Goal: Check status: Check status

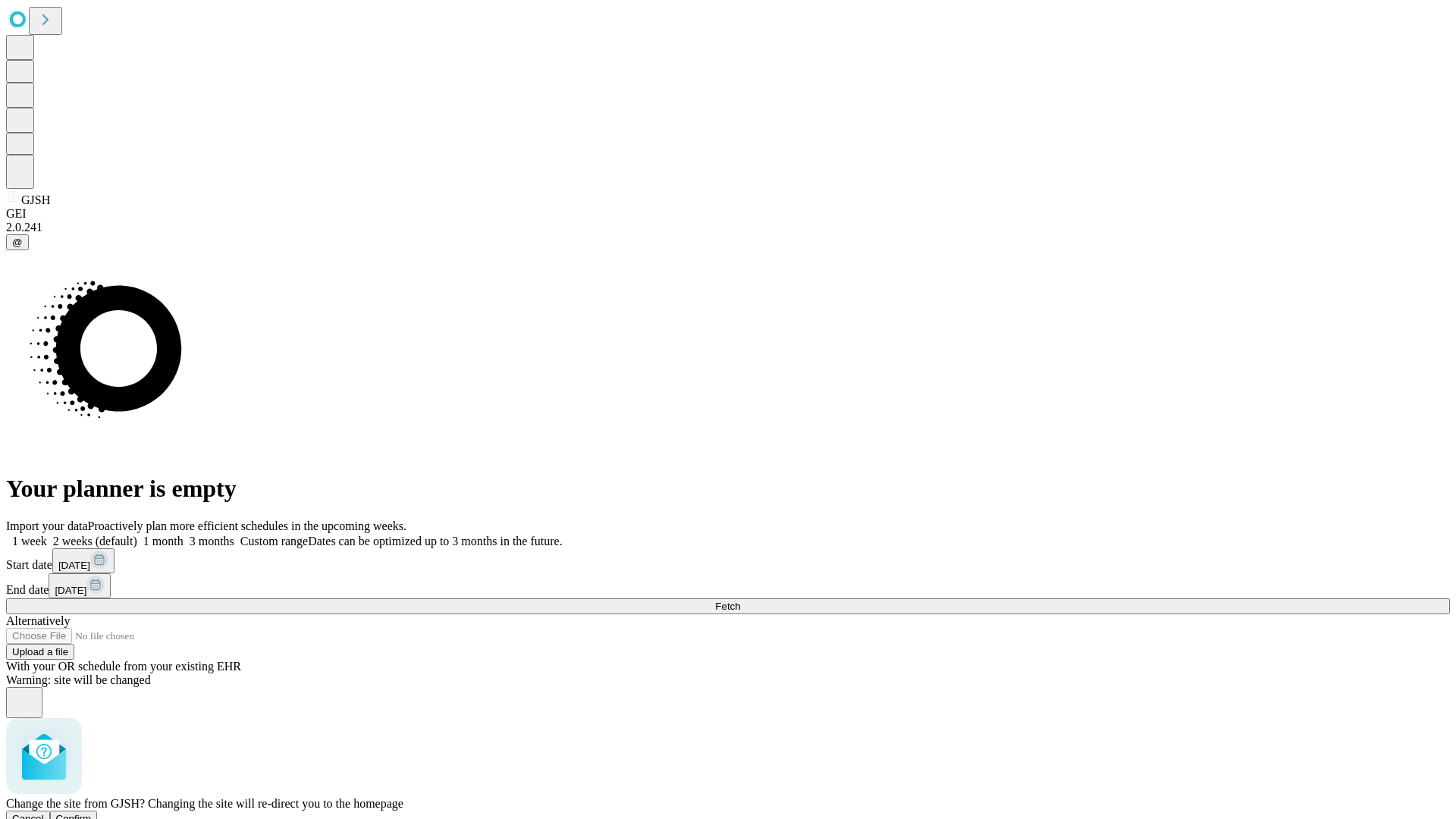
click at [92, 813] on span "Confirm" at bounding box center [73, 818] width 36 height 11
click at [138, 535] on label "2 weeks (default)" at bounding box center [92, 541] width 90 height 13
click at [740, 601] on span "Fetch" at bounding box center [728, 606] width 25 height 11
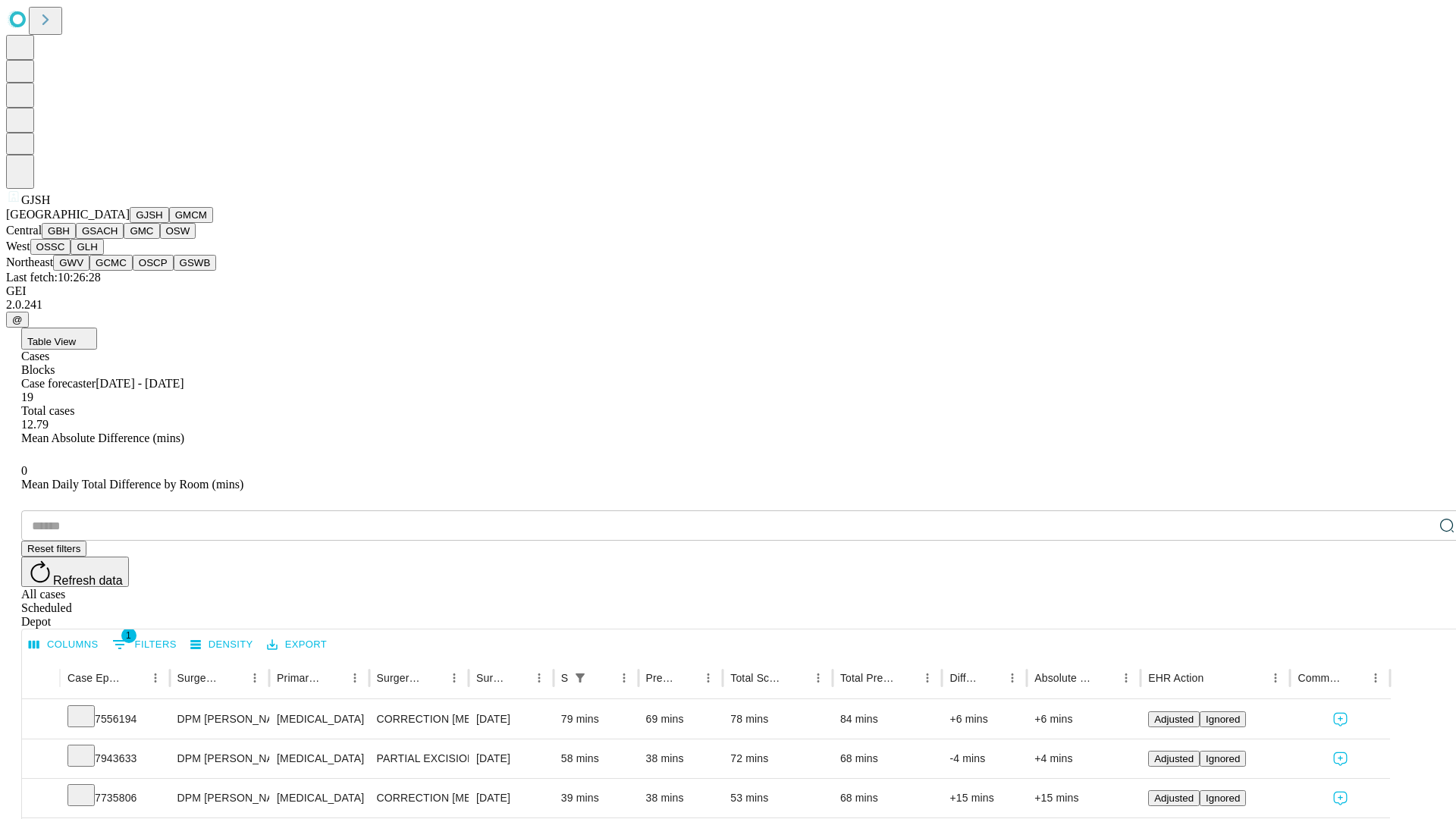
click at [169, 223] on button "GMCM" at bounding box center [191, 215] width 44 height 16
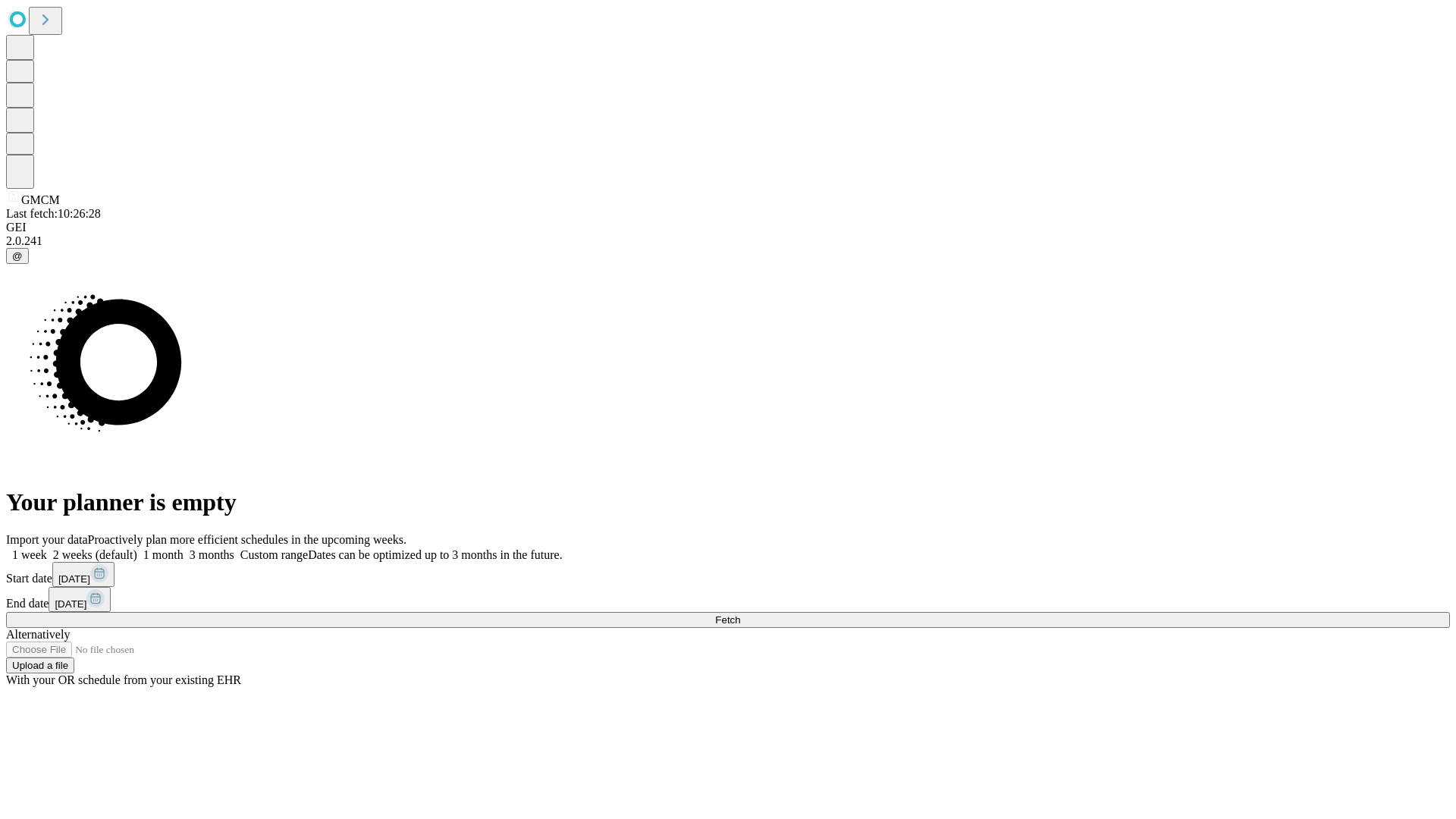
click at [138, 548] on label "2 weeks (default)" at bounding box center [92, 555] width 90 height 13
click at [740, 614] on span "Fetch" at bounding box center [728, 620] width 25 height 11
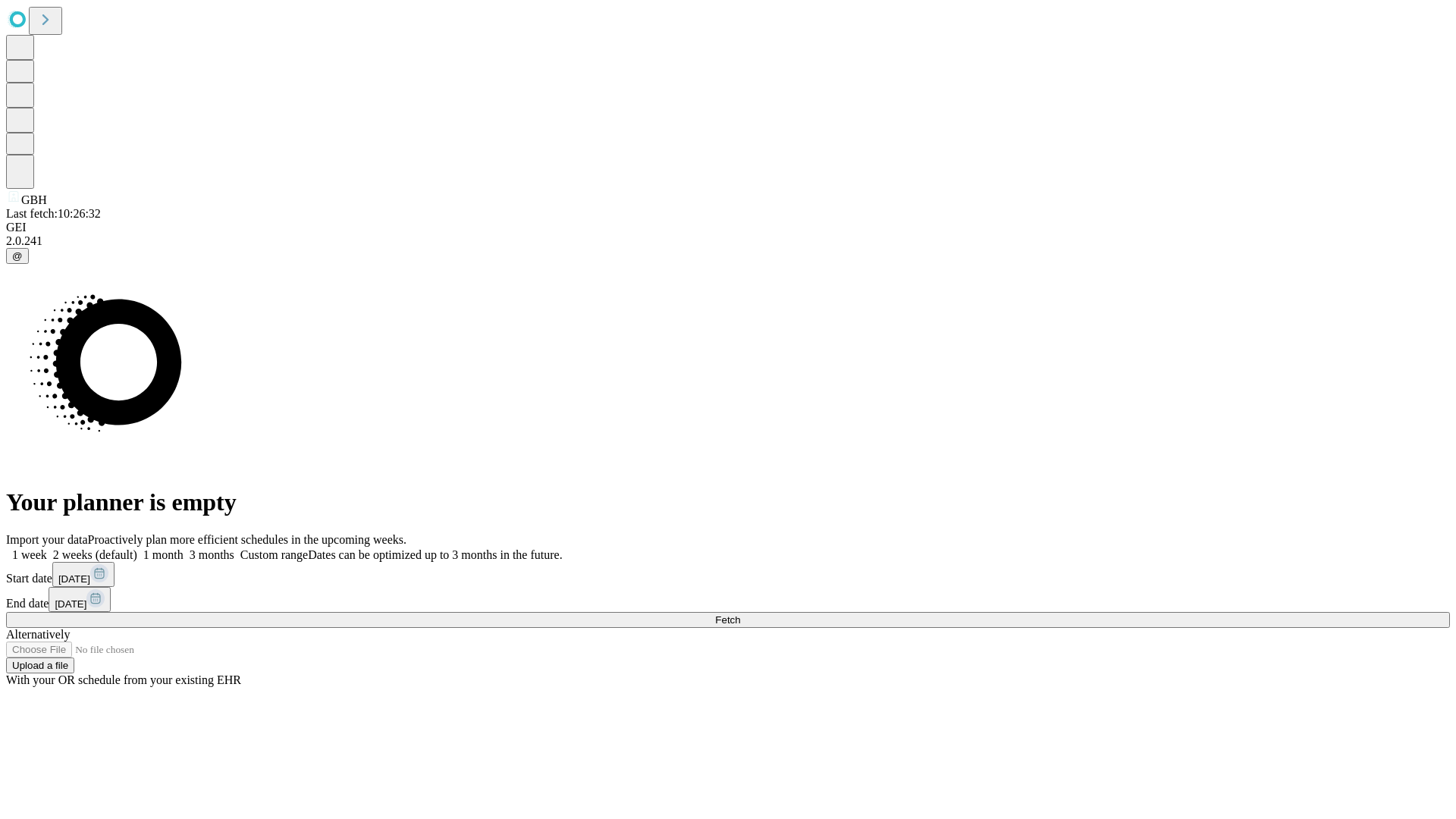
click at [138, 548] on label "2 weeks (default)" at bounding box center [92, 555] width 90 height 13
click at [740, 614] on span "Fetch" at bounding box center [728, 620] width 25 height 11
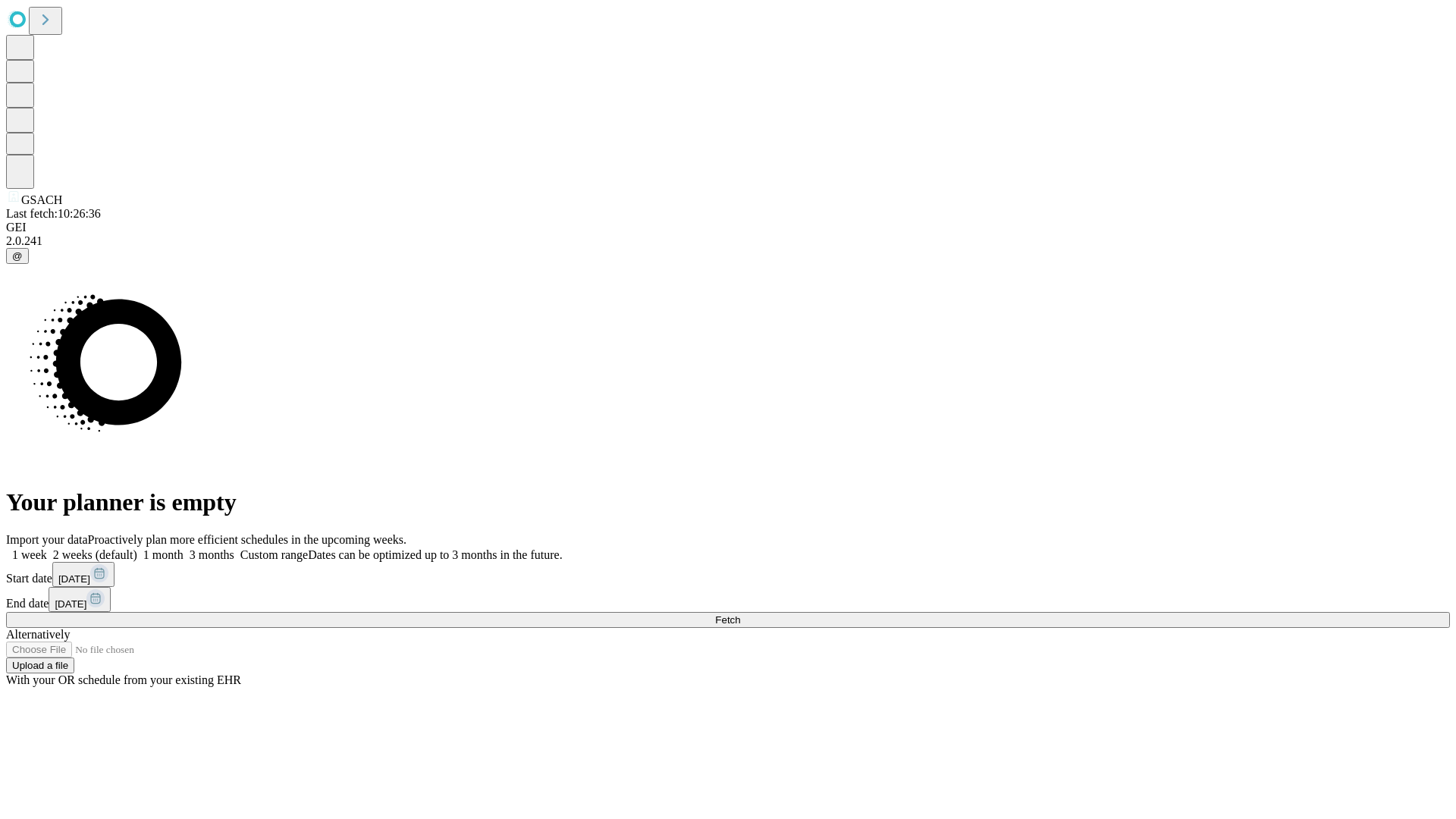
click at [138, 548] on label "2 weeks (default)" at bounding box center [92, 555] width 90 height 13
click at [740, 614] on span "Fetch" at bounding box center [728, 620] width 25 height 11
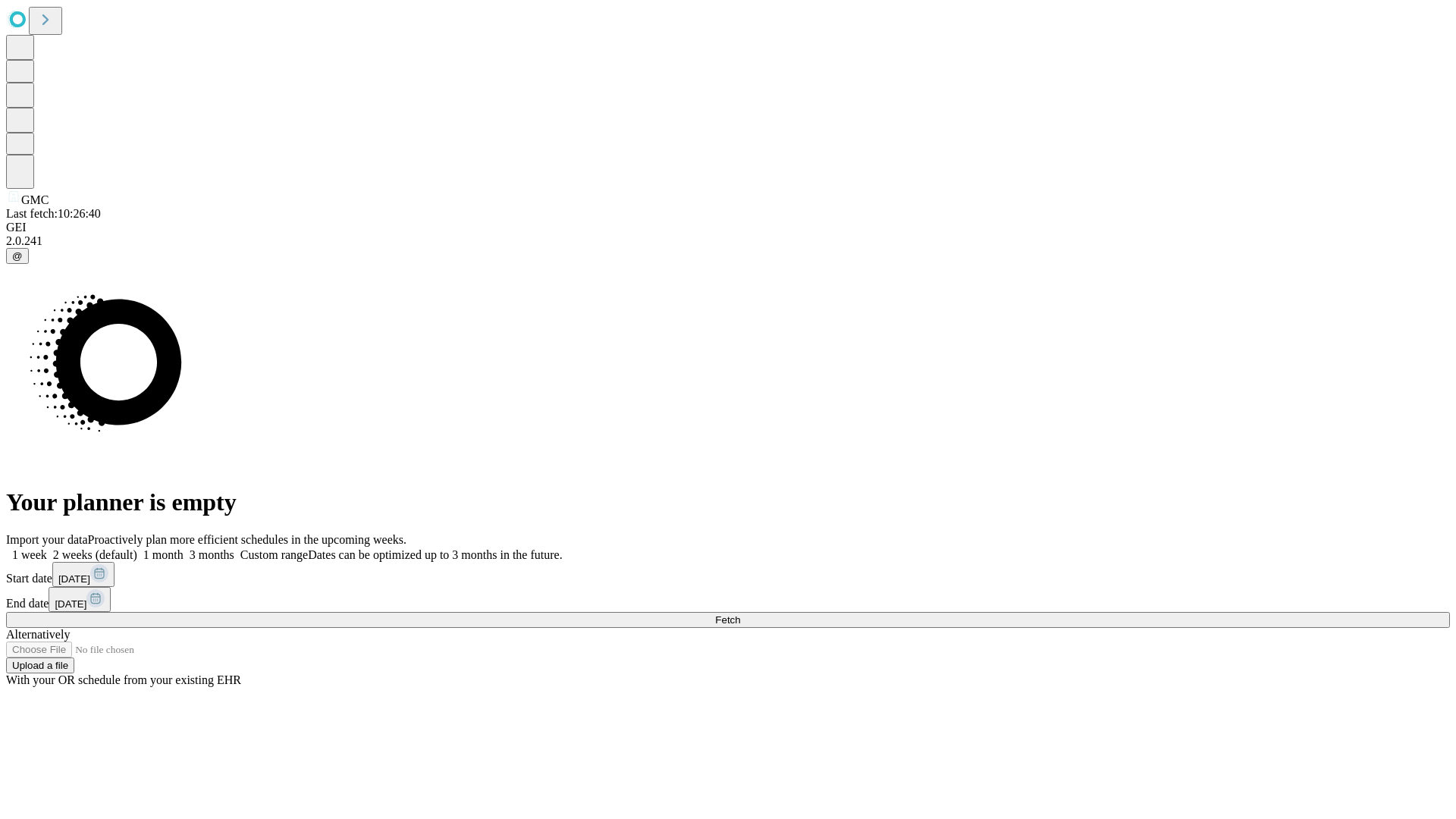
click at [138, 548] on label "2 weeks (default)" at bounding box center [92, 555] width 90 height 13
click at [740, 614] on span "Fetch" at bounding box center [728, 620] width 25 height 11
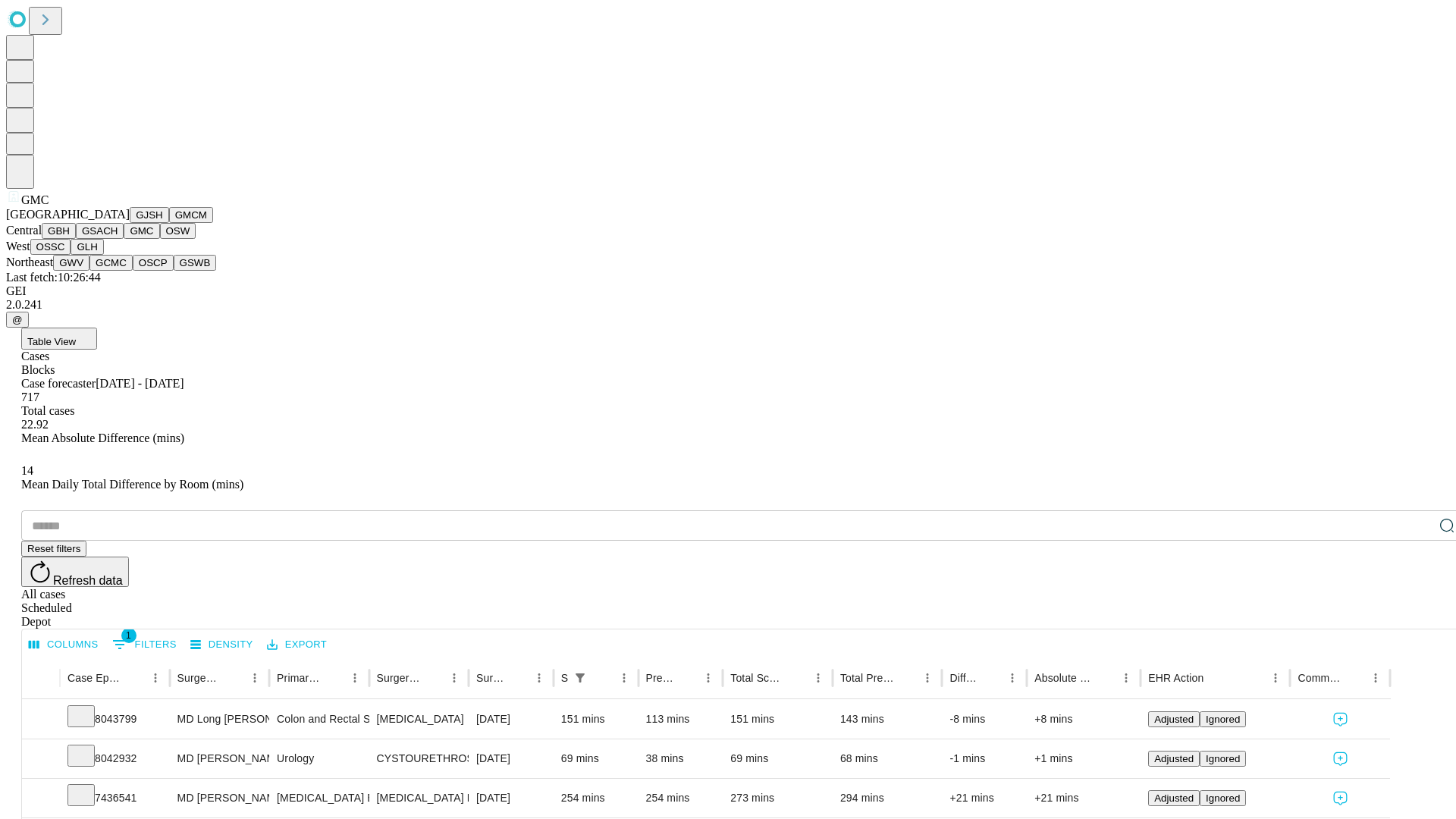
click at [160, 238] on button "OSW" at bounding box center [178, 230] width 37 height 16
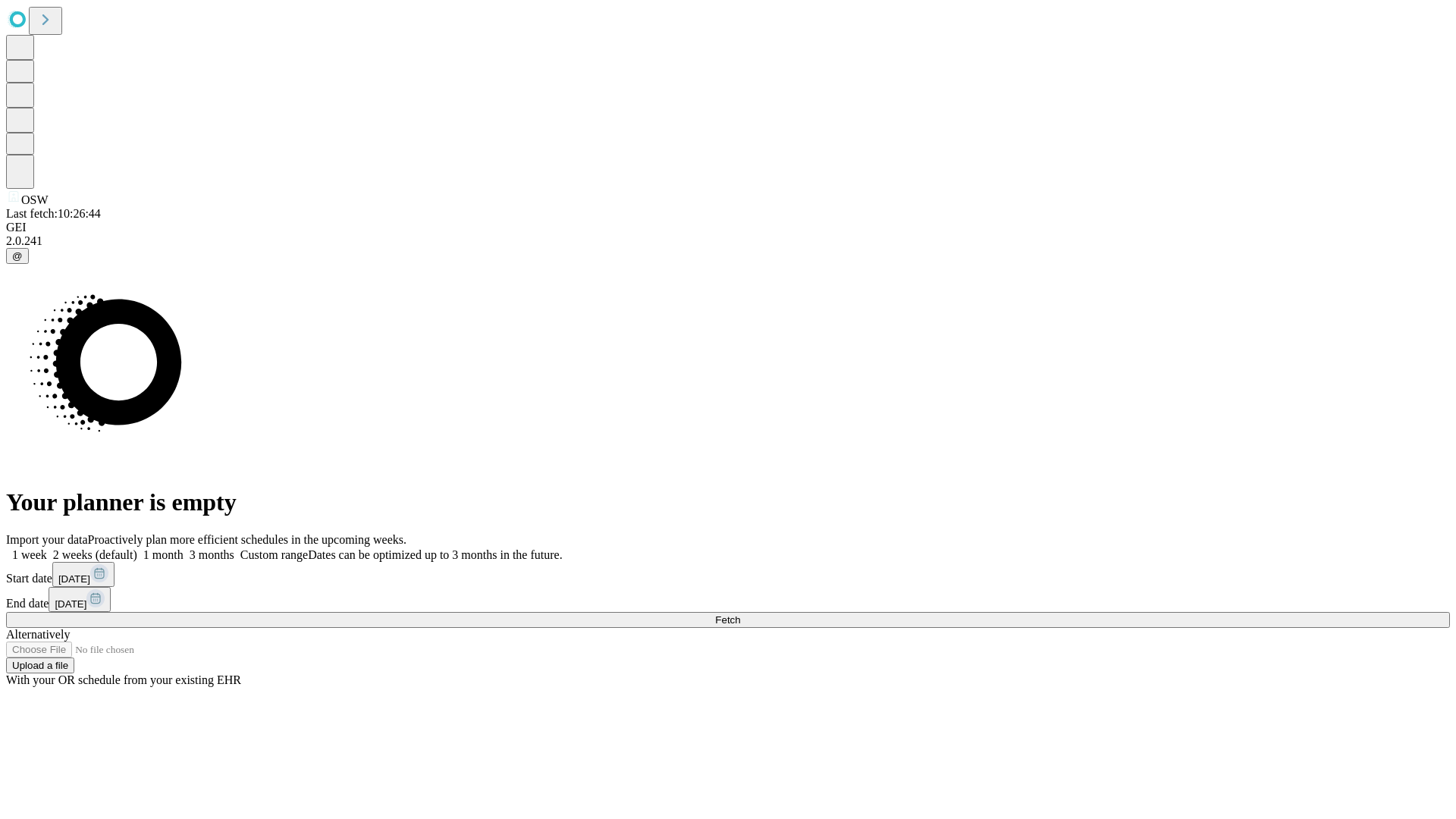
click at [138, 548] on label "2 weeks (default)" at bounding box center [92, 555] width 90 height 13
click at [740, 614] on span "Fetch" at bounding box center [728, 620] width 25 height 11
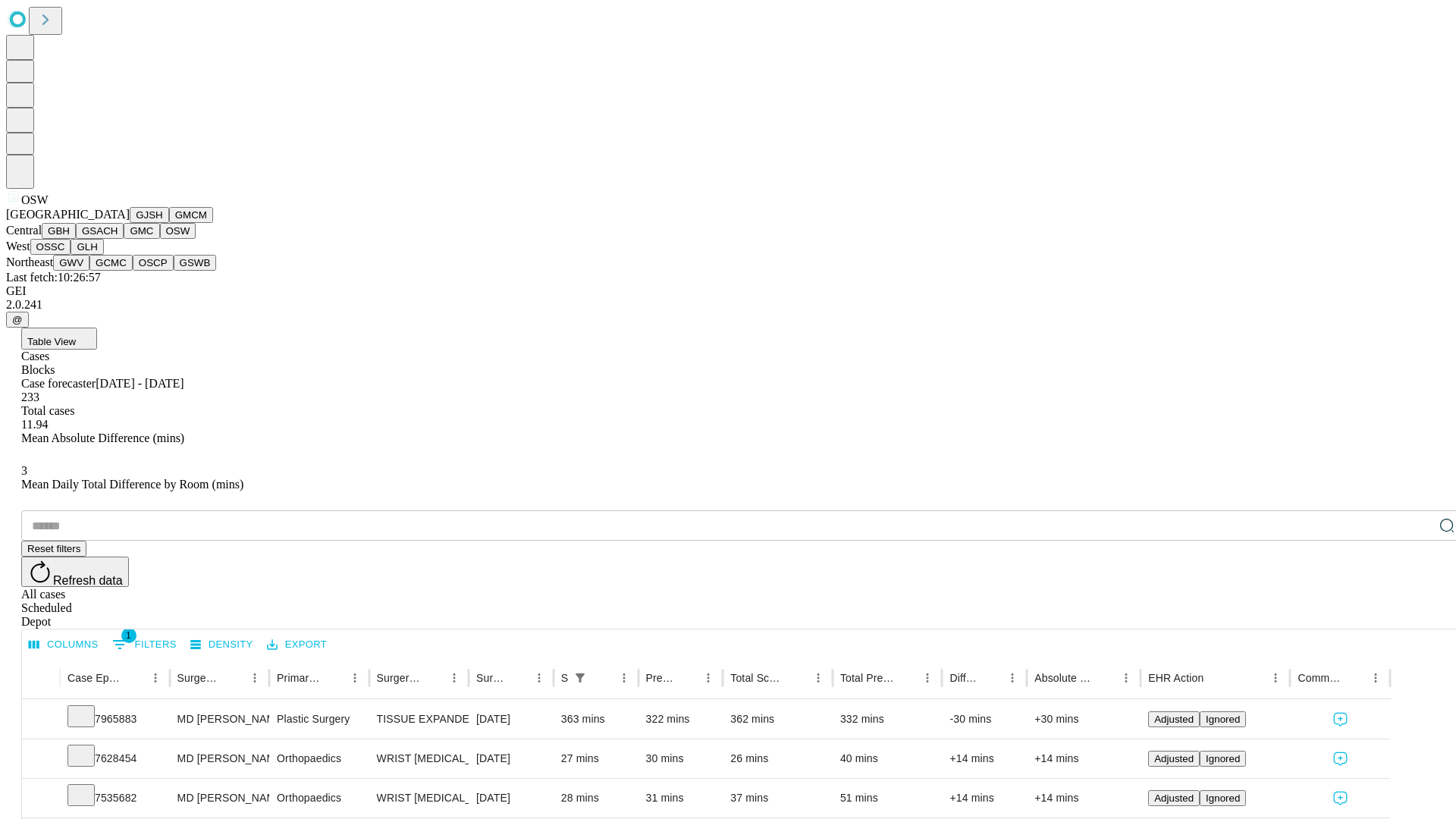
click at [72, 255] on button "OSSC" at bounding box center [50, 246] width 41 height 16
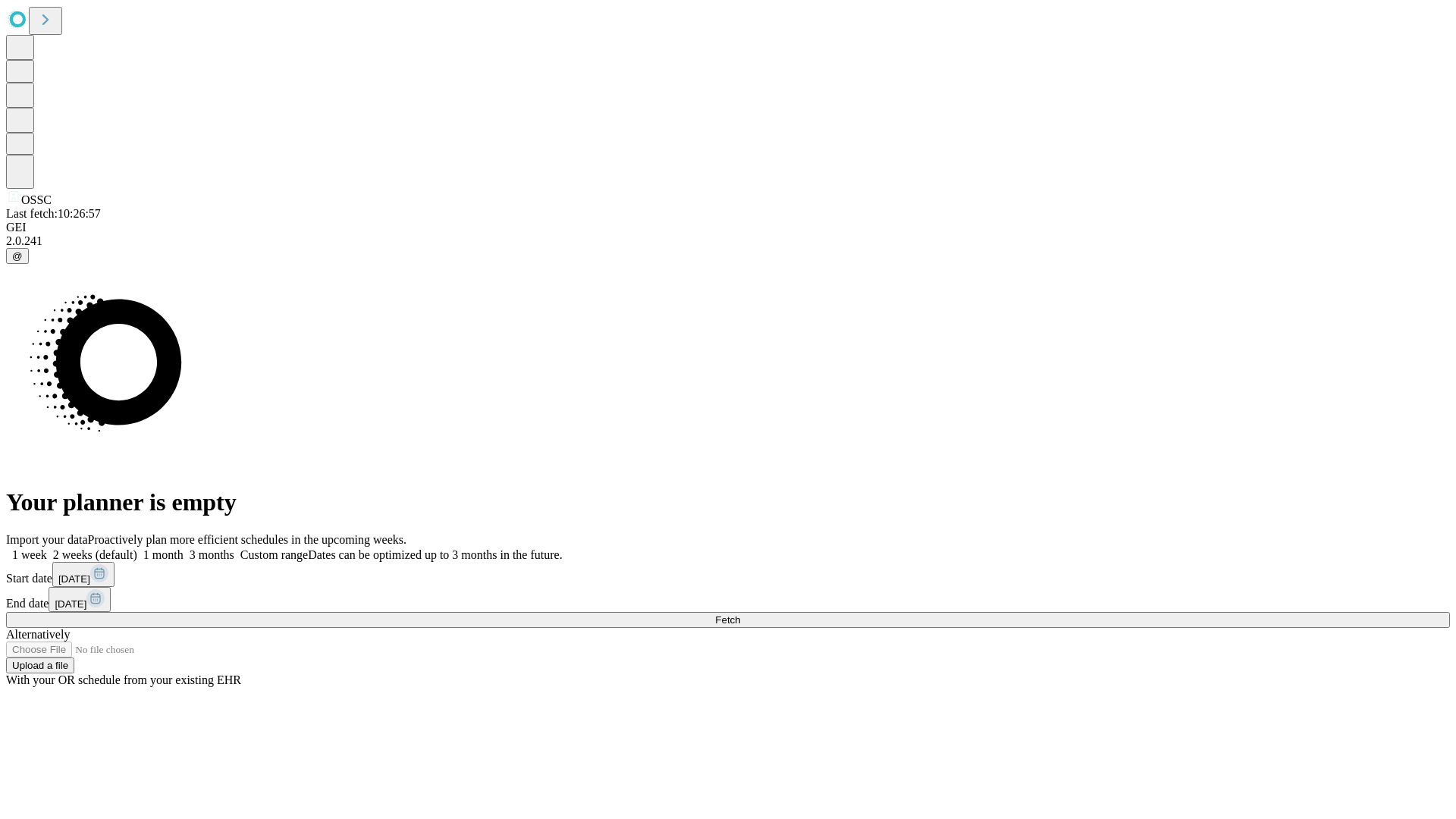
click at [138, 548] on label "2 weeks (default)" at bounding box center [92, 555] width 90 height 13
click at [740, 614] on span "Fetch" at bounding box center [728, 620] width 25 height 11
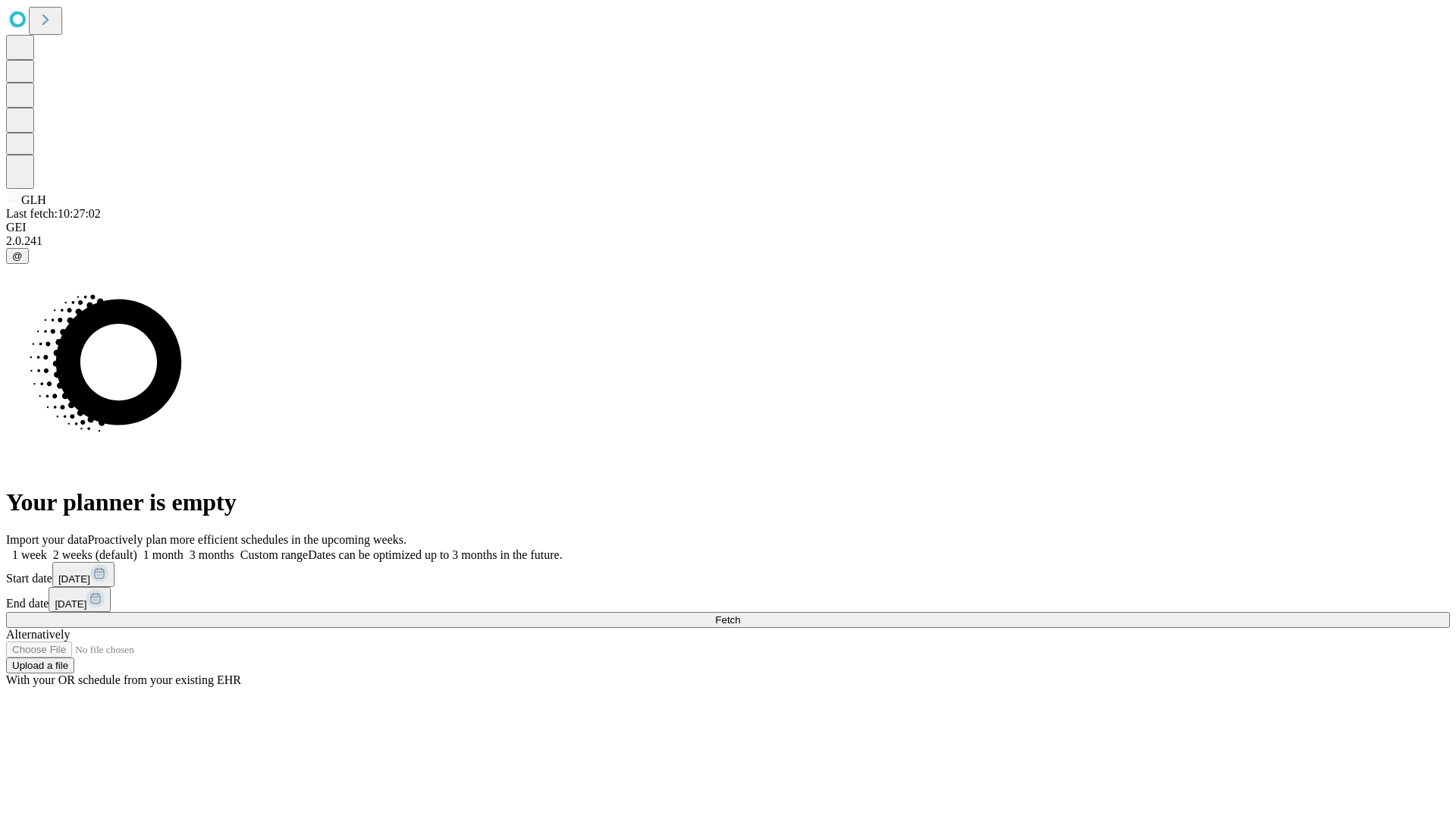
click at [138, 548] on label "2 weeks (default)" at bounding box center [92, 555] width 90 height 13
click at [740, 614] on span "Fetch" at bounding box center [728, 620] width 25 height 11
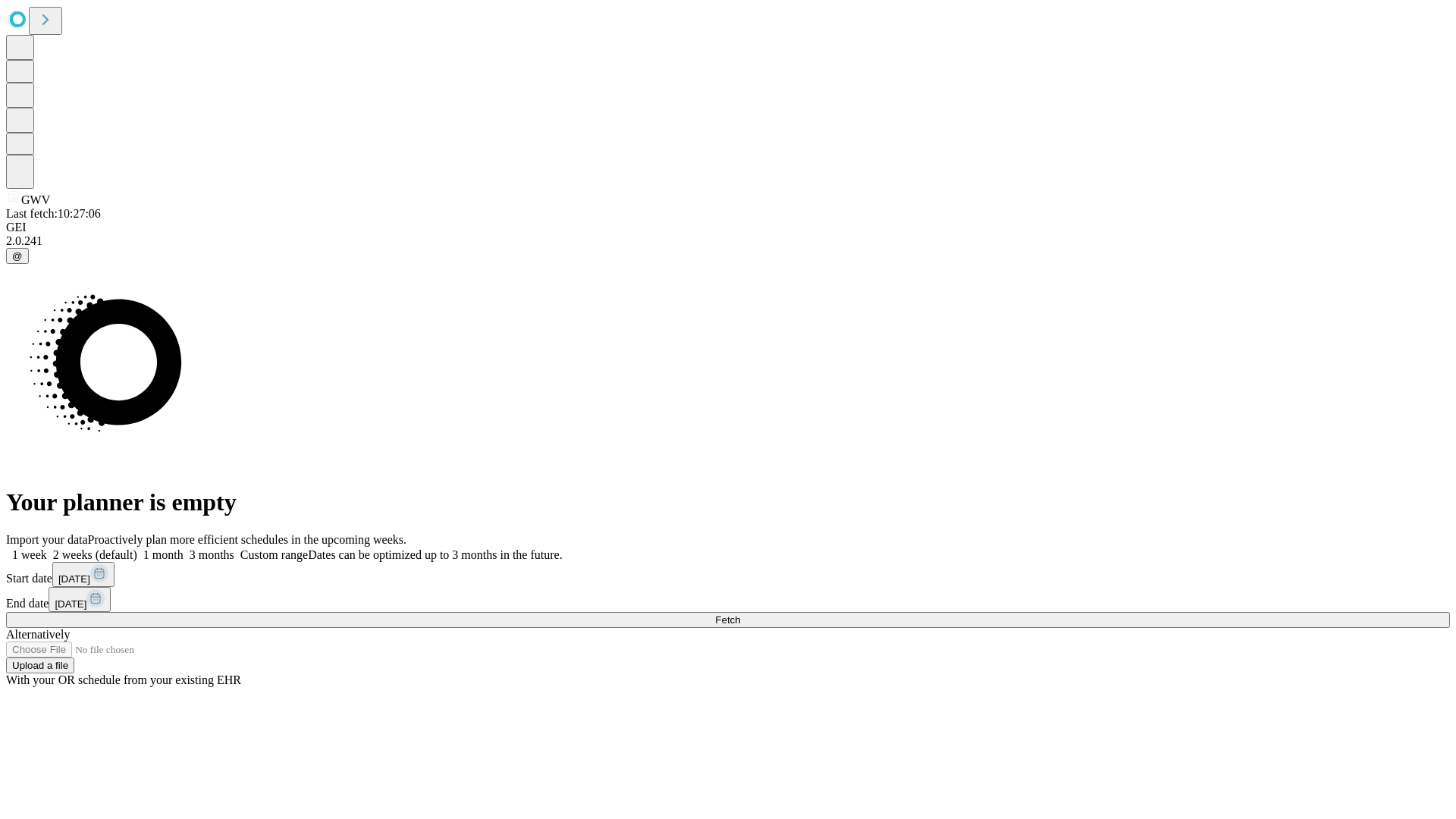
click at [138, 548] on label "2 weeks (default)" at bounding box center [92, 555] width 90 height 13
click at [740, 614] on span "Fetch" at bounding box center [728, 620] width 25 height 11
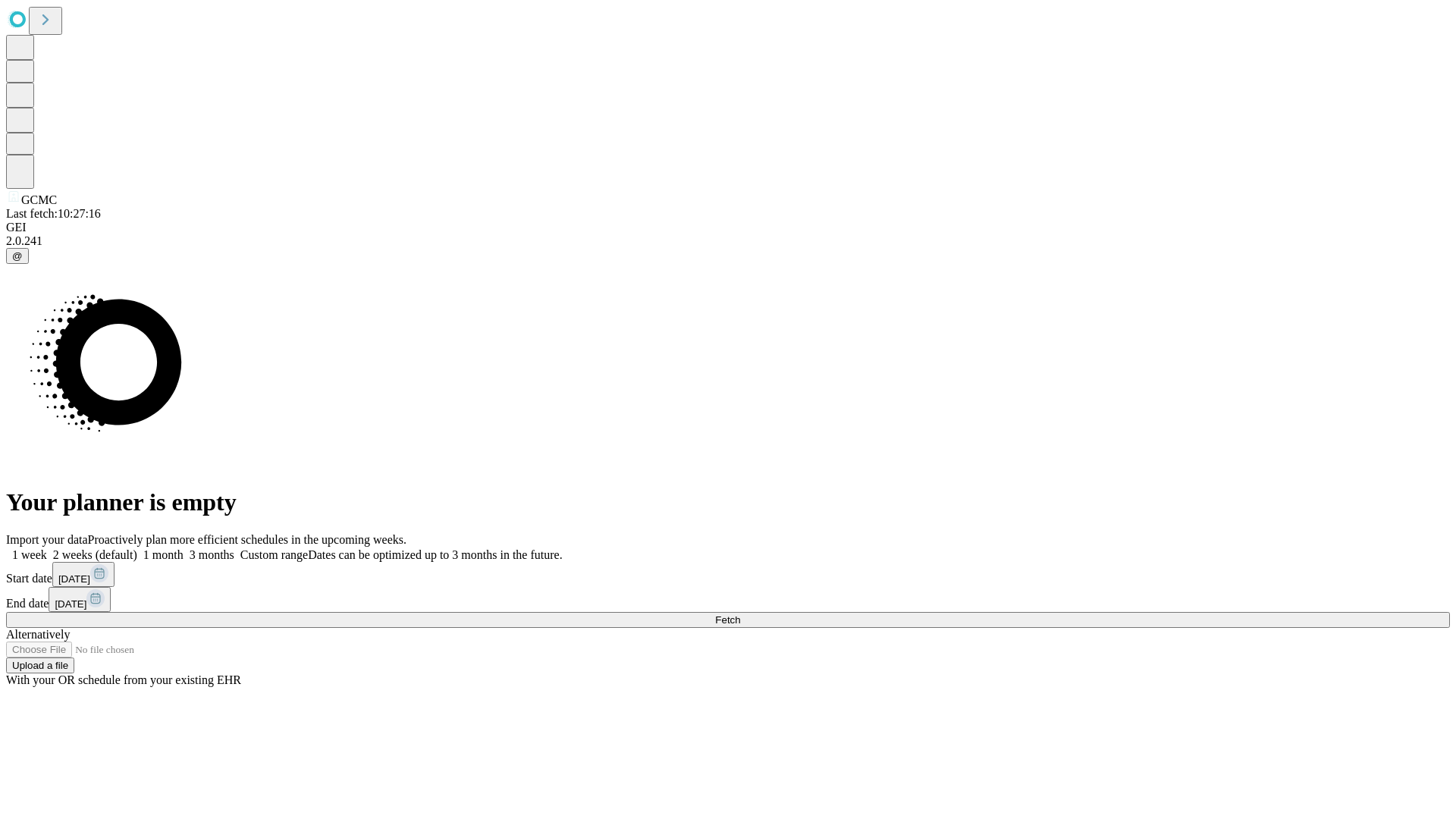
click at [138, 548] on label "2 weeks (default)" at bounding box center [92, 555] width 90 height 13
click at [740, 614] on span "Fetch" at bounding box center [728, 620] width 25 height 11
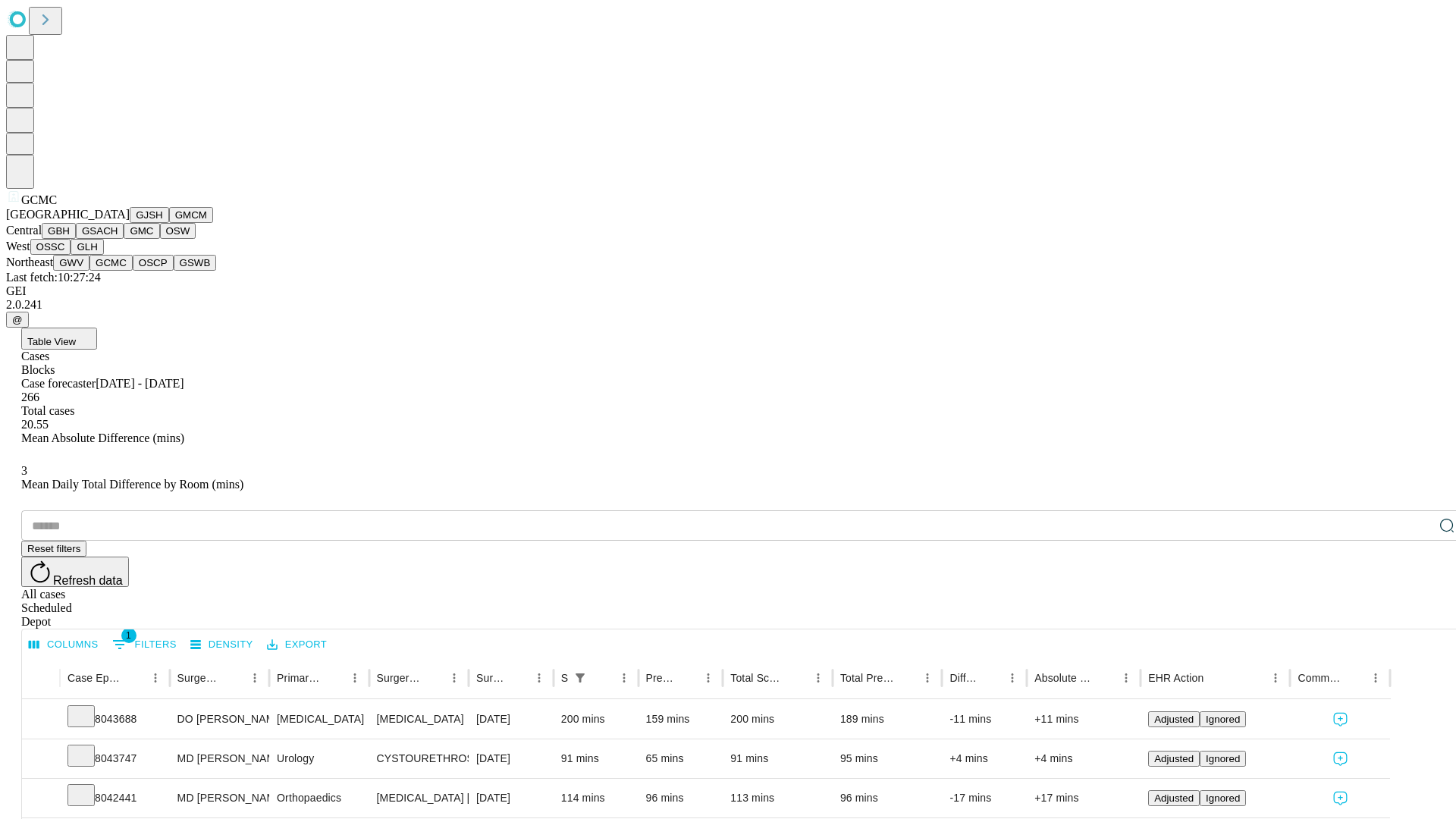
click at [133, 271] on button "OSCP" at bounding box center [153, 262] width 41 height 16
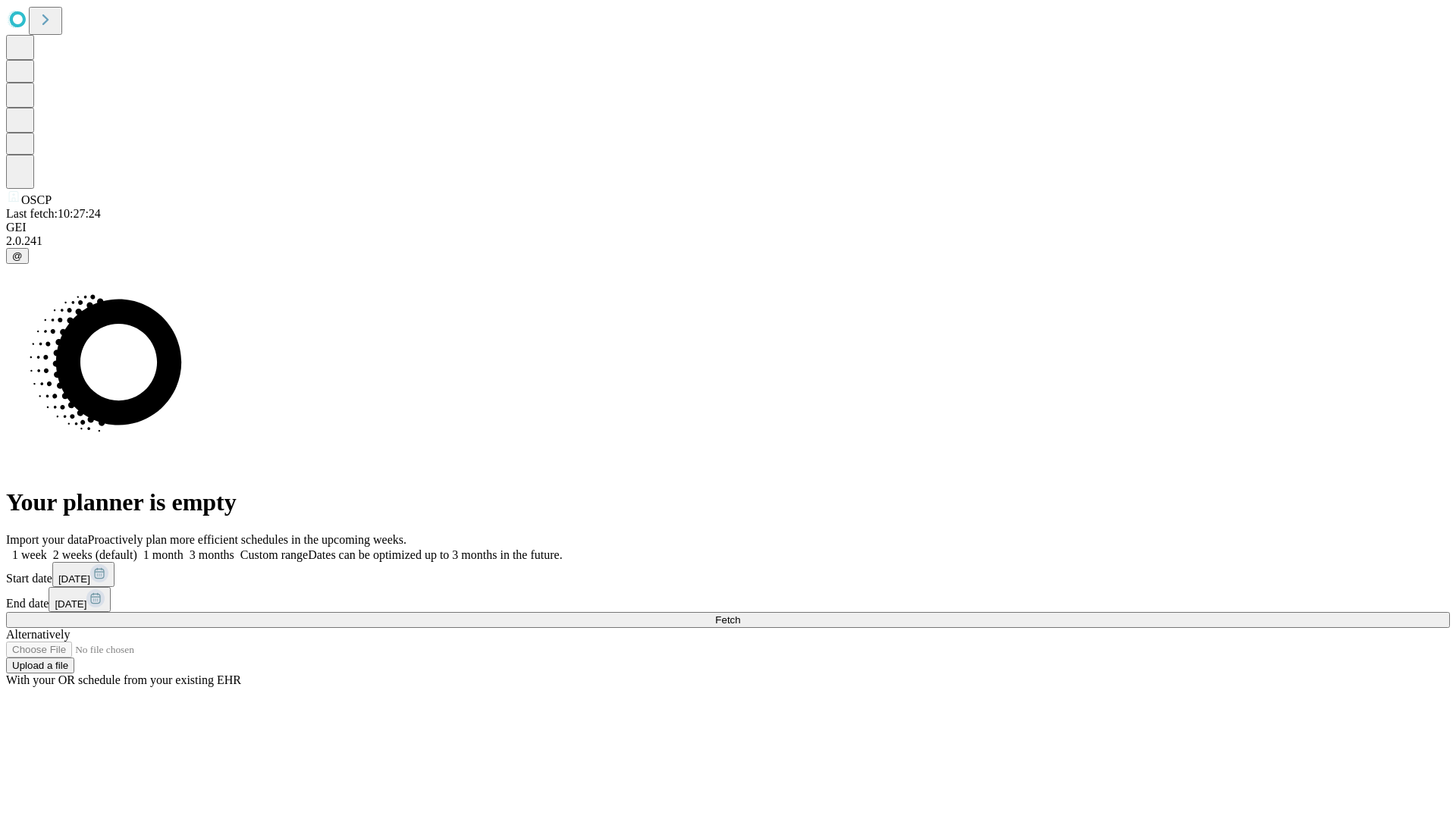
click at [740, 614] on span "Fetch" at bounding box center [728, 620] width 25 height 11
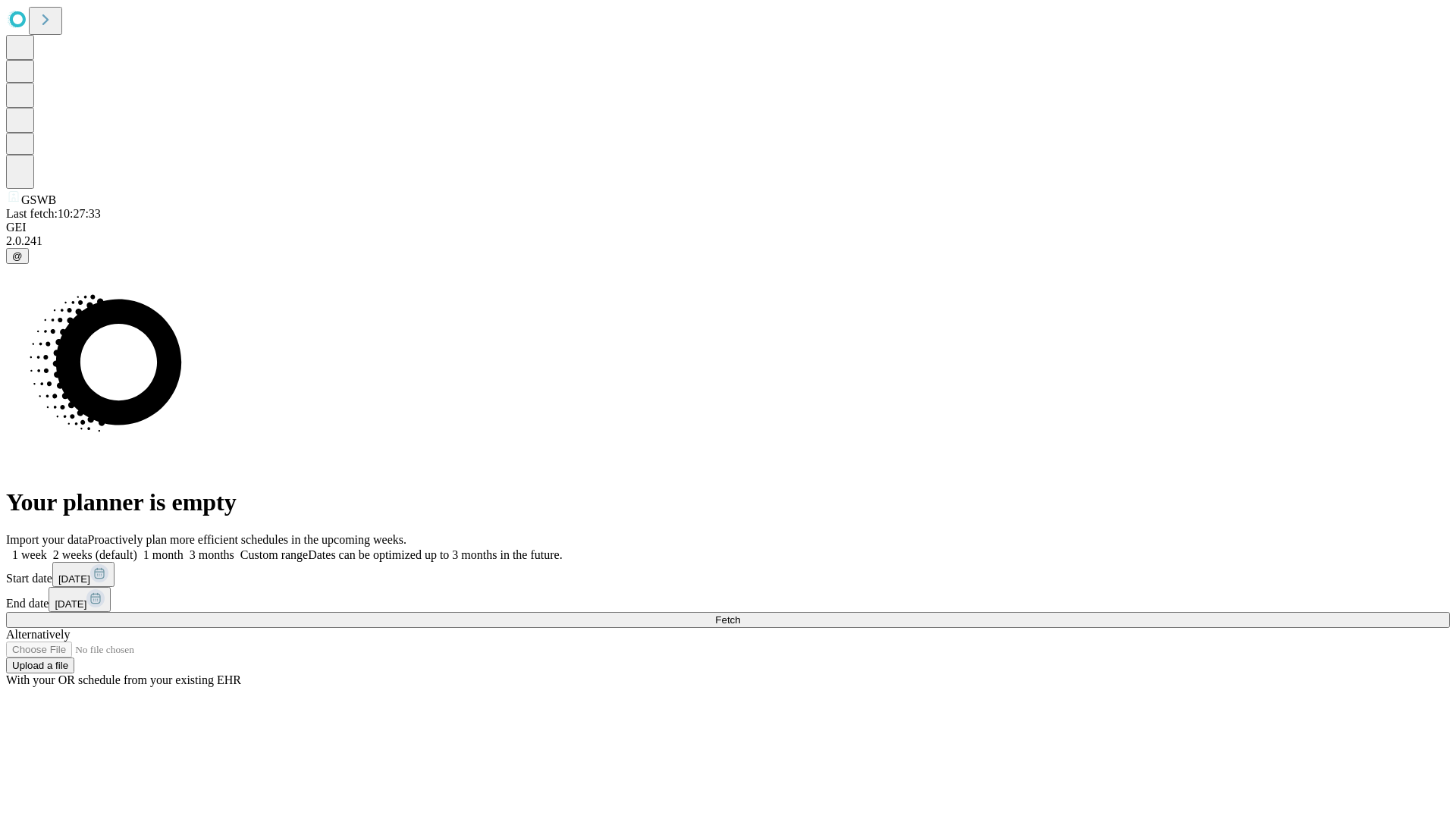
click at [138, 548] on label "2 weeks (default)" at bounding box center [92, 555] width 90 height 13
click at [740, 614] on span "Fetch" at bounding box center [728, 620] width 25 height 11
